Goal: Transaction & Acquisition: Subscribe to service/newsletter

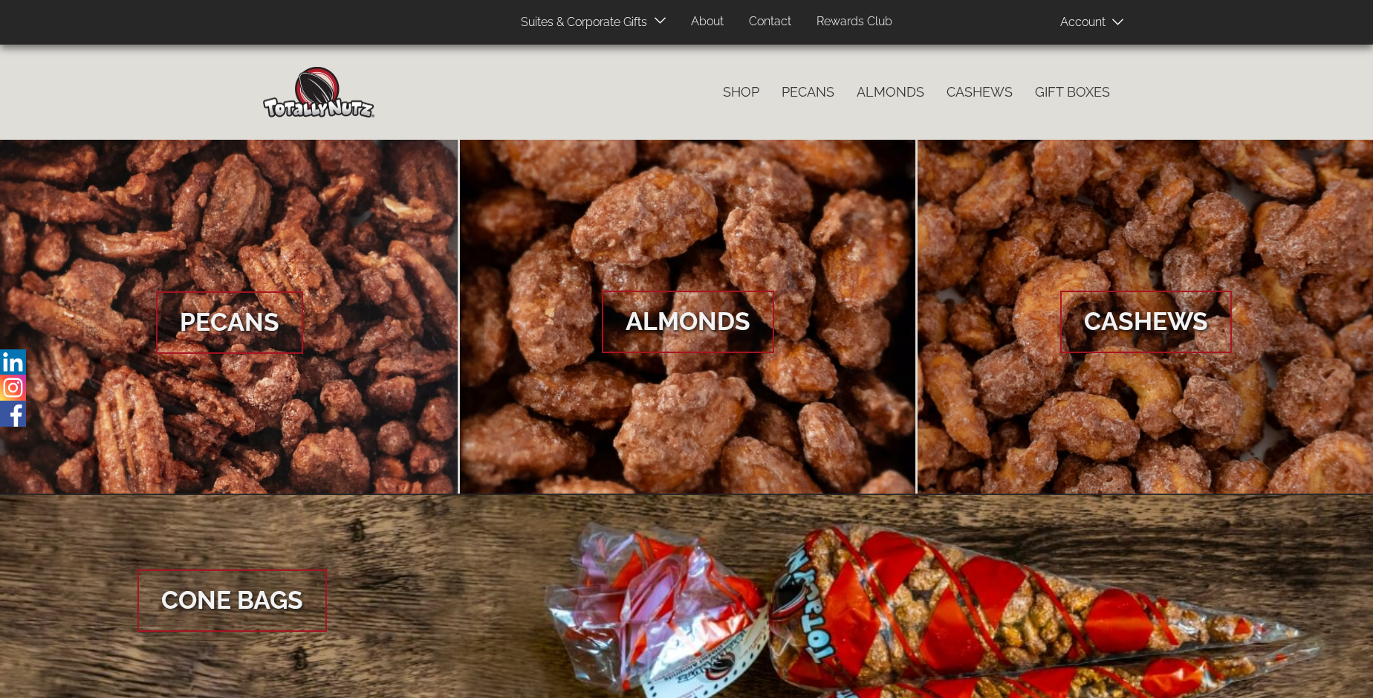
scroll to position [2221, 0]
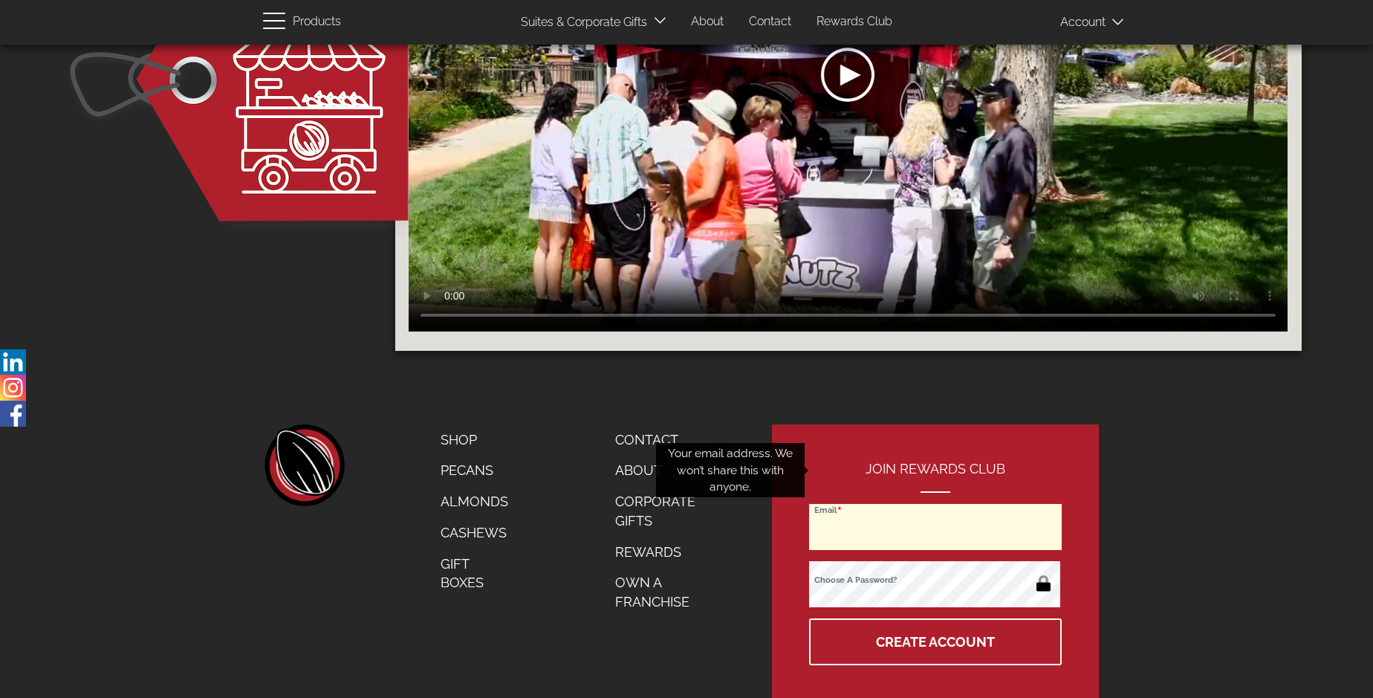
click at [936, 504] on input "Email" at bounding box center [935, 527] width 253 height 46
type input "[EMAIL_ADDRESS][DOMAIN_NAME]"
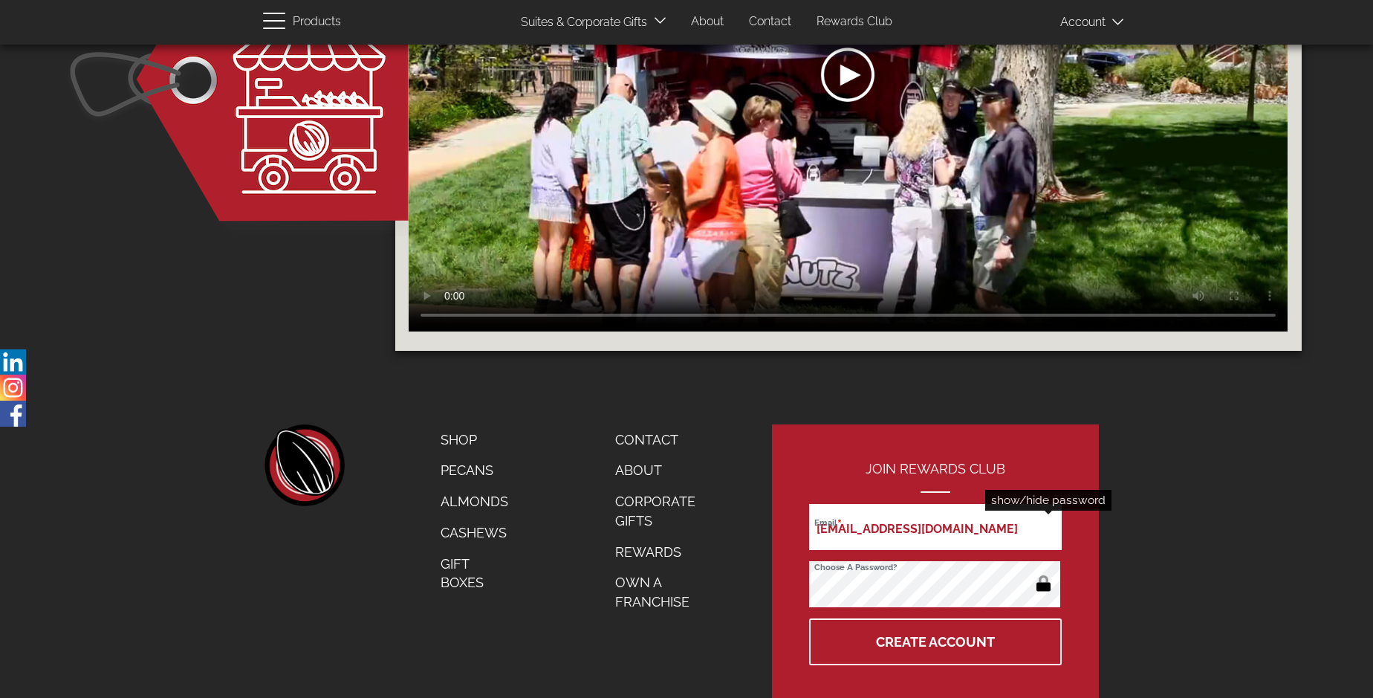
click at [1043, 573] on button "button" at bounding box center [1043, 585] width 29 height 24
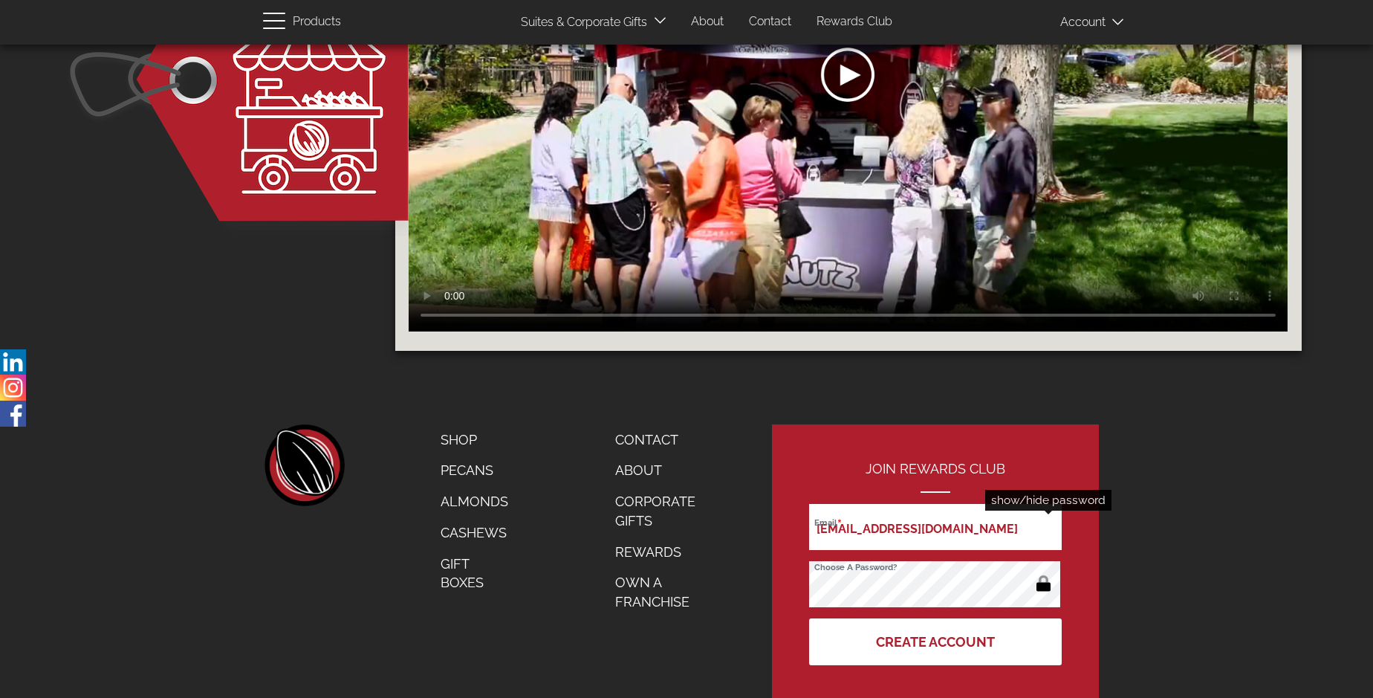
click at [936, 618] on button "Create Account" at bounding box center [935, 641] width 253 height 47
